Goal: Navigation & Orientation: Go to known website

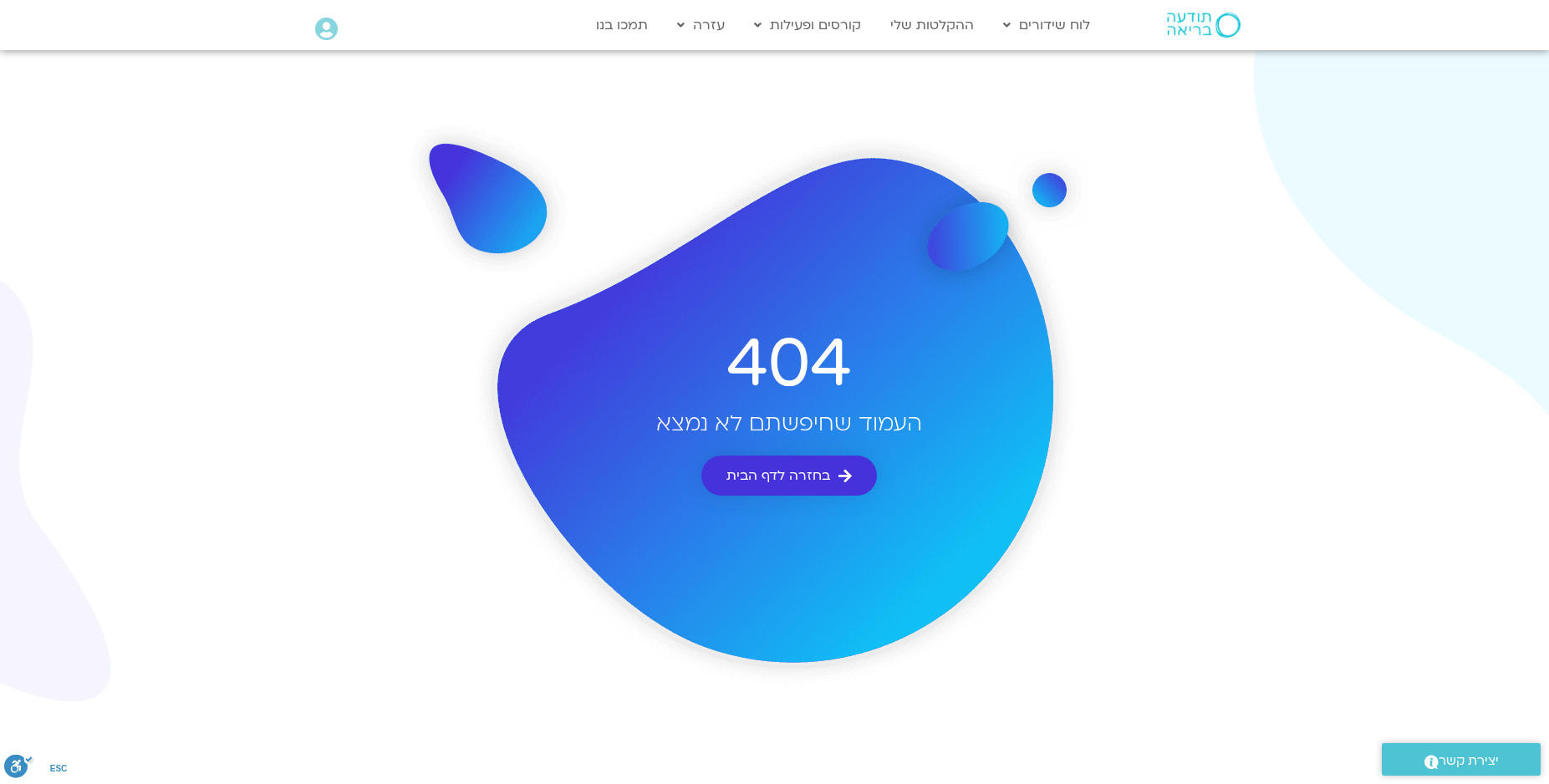
drag, startPoint x: 784, startPoint y: 468, endPoint x: 784, endPoint y: 448, distance: 20.0
click at [775, 471] on span "בחזרה לדף הבית" at bounding box center [778, 476] width 104 height 15
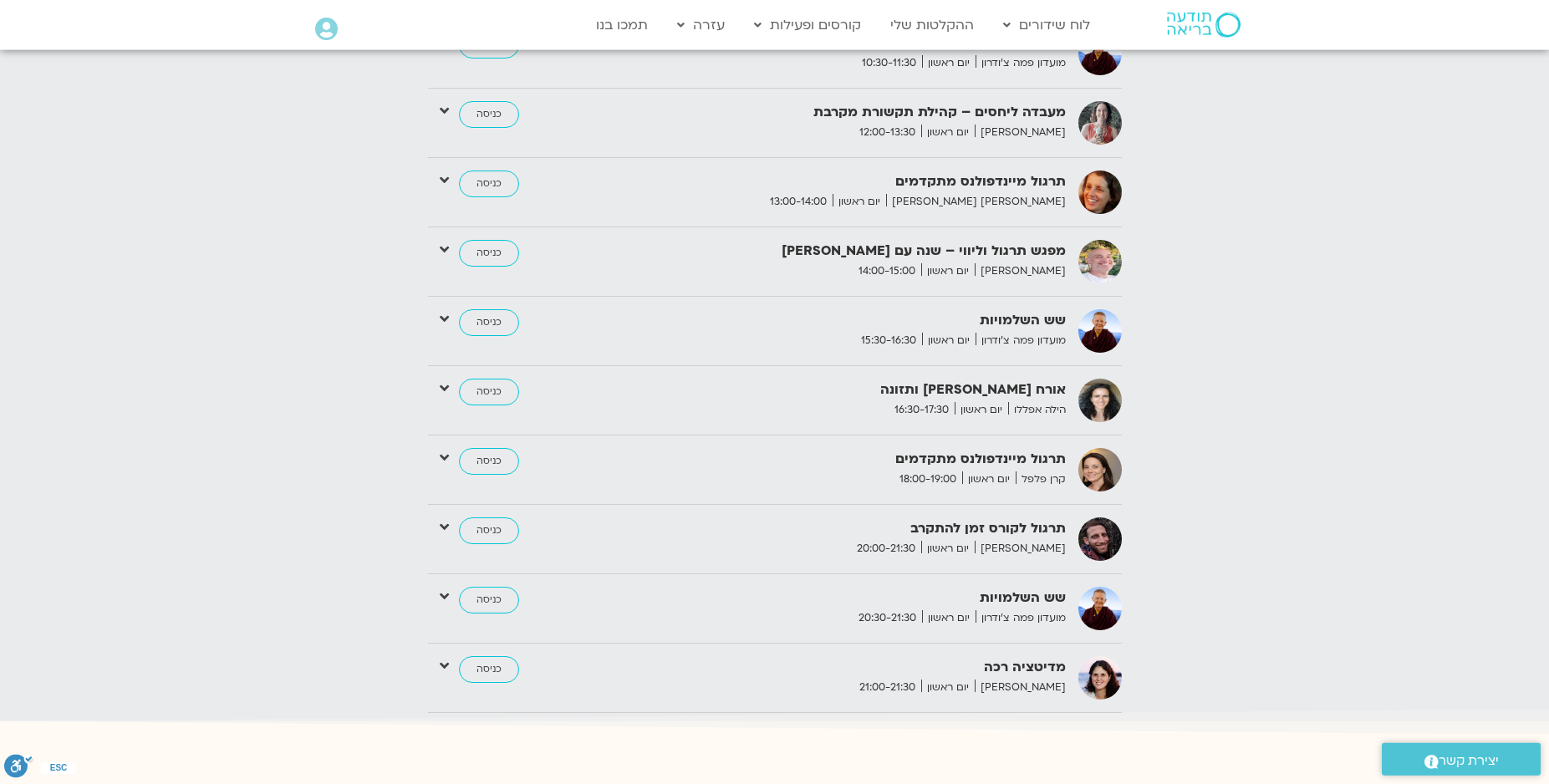
scroll to position [2859, 0]
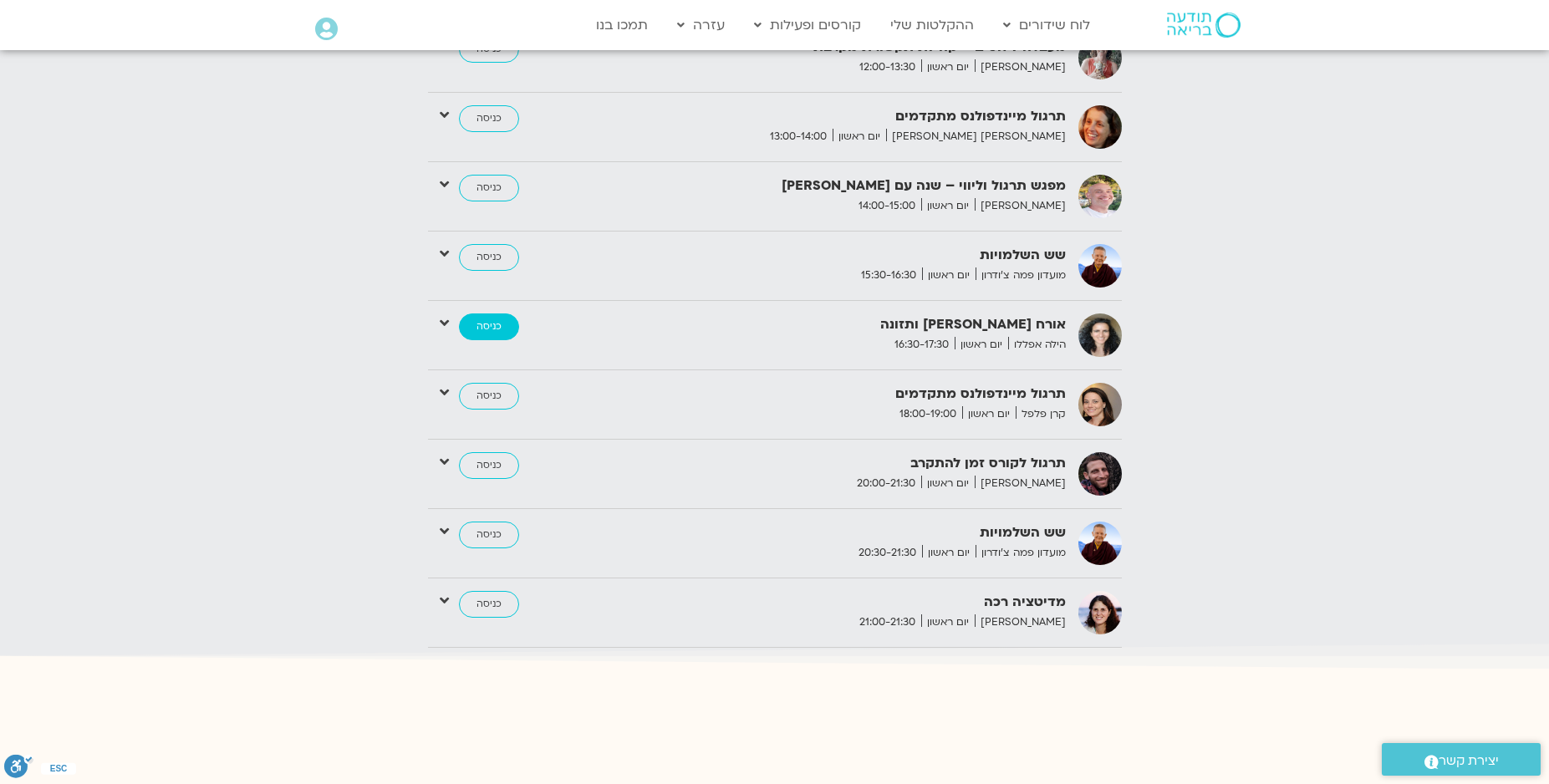
click at [478, 314] on link "כניסה" at bounding box center [489, 327] width 60 height 27
